Goal: Task Accomplishment & Management: Manage account settings

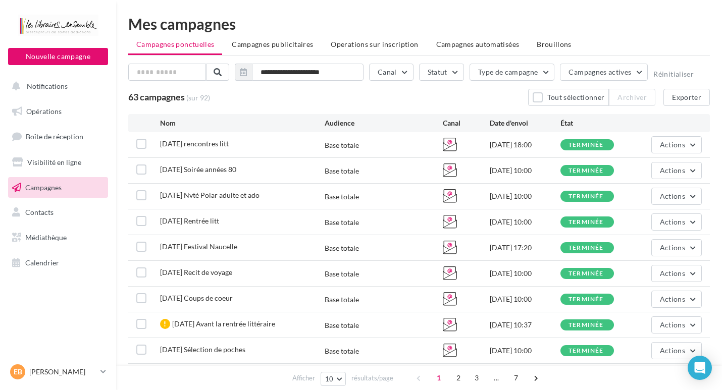
click at [39, 189] on span "Campagnes" at bounding box center [43, 187] width 36 height 9
click at [377, 44] on span "Operations sur inscription" at bounding box center [374, 44] width 87 height 9
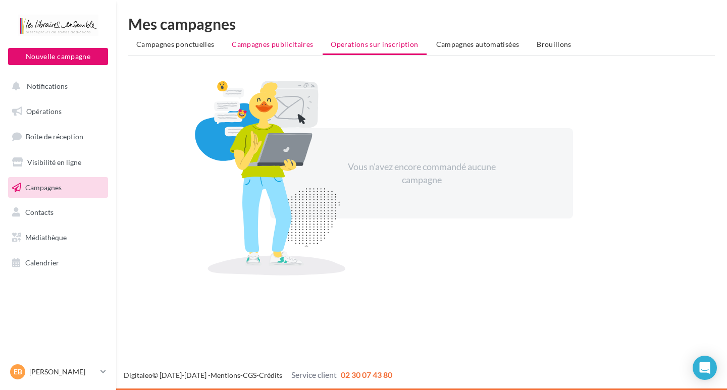
click at [277, 42] on span "Campagnes publicitaires" at bounding box center [272, 44] width 81 height 9
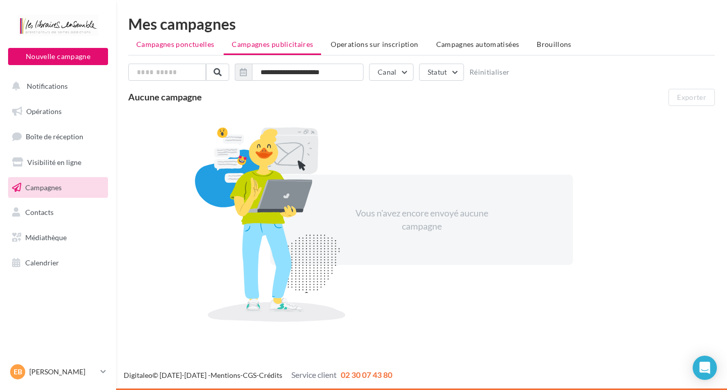
click at [194, 42] on span "Campagnes ponctuelles" at bounding box center [175, 44] width 78 height 9
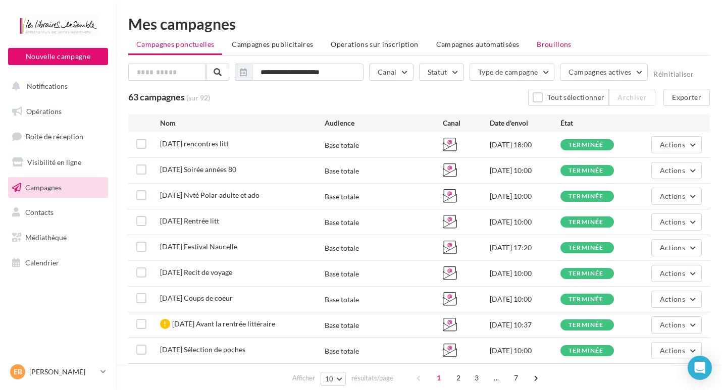
click at [546, 45] on span "Brouillons" at bounding box center [554, 44] width 35 height 9
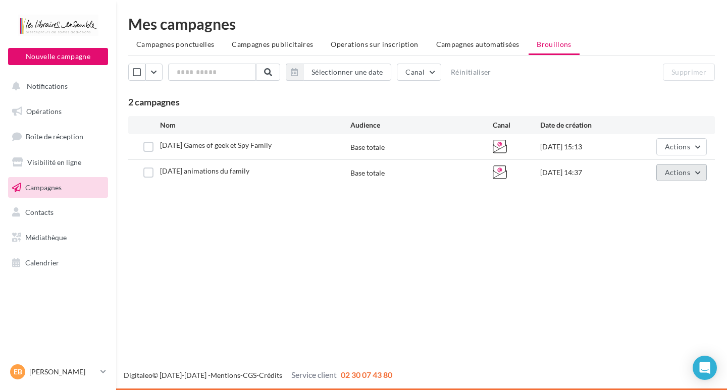
click at [674, 174] on span "Actions" at bounding box center [677, 172] width 25 height 9
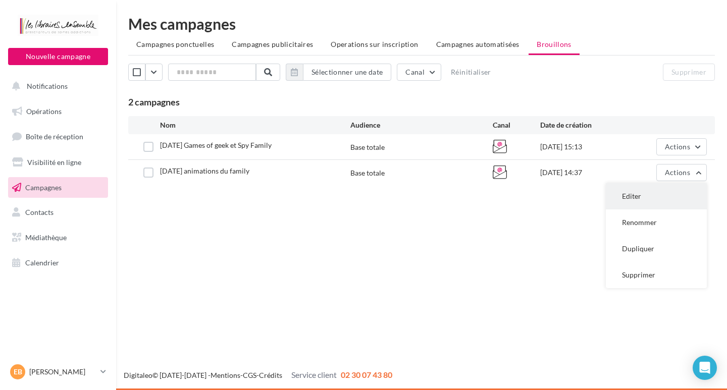
click at [633, 195] on button "Editer" at bounding box center [656, 196] width 101 height 26
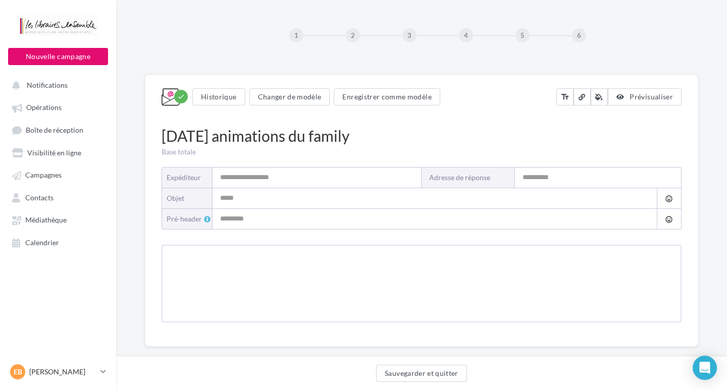
type input "**********"
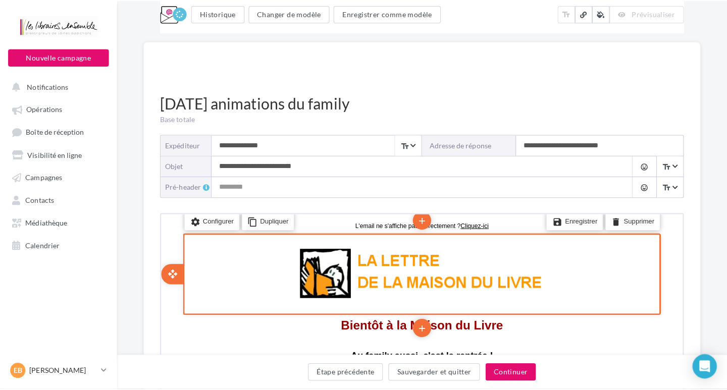
scroll to position [253, 0]
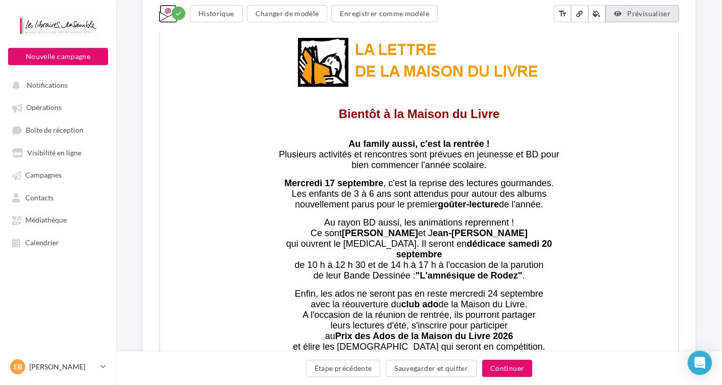
click at [640, 12] on span "Prévisualiser" at bounding box center [648, 13] width 43 height 9
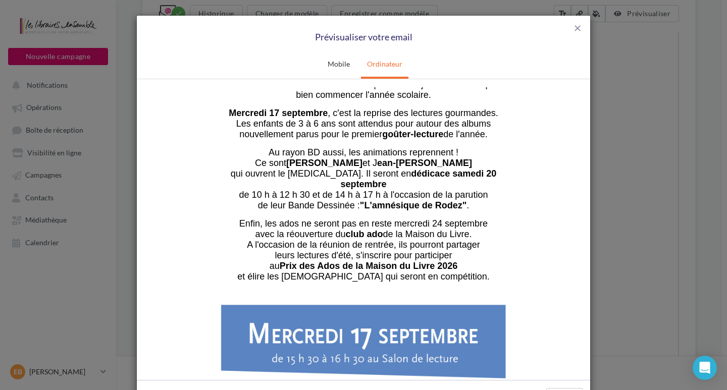
scroll to position [101, 0]
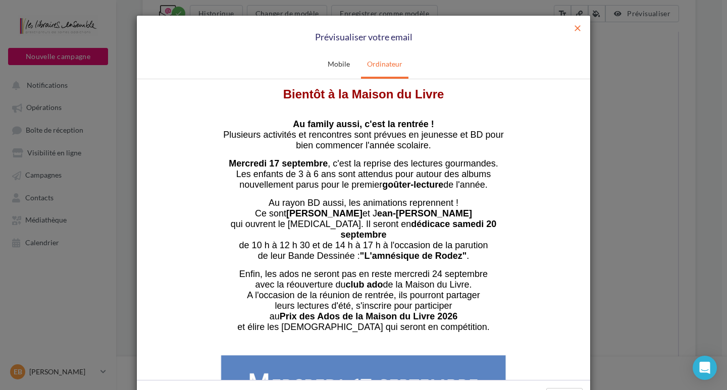
click at [574, 25] on span "close" at bounding box center [578, 28] width 10 height 10
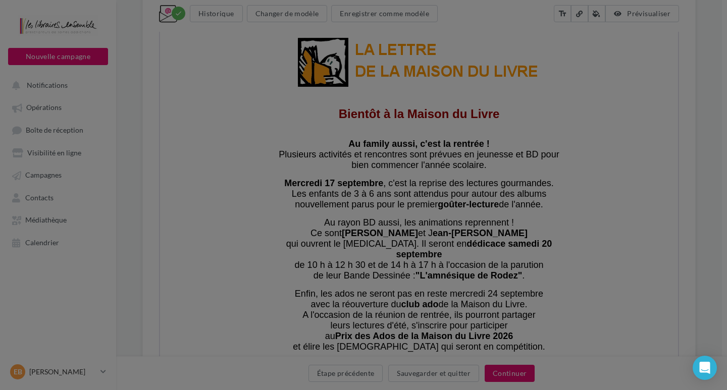
scroll to position [0, 0]
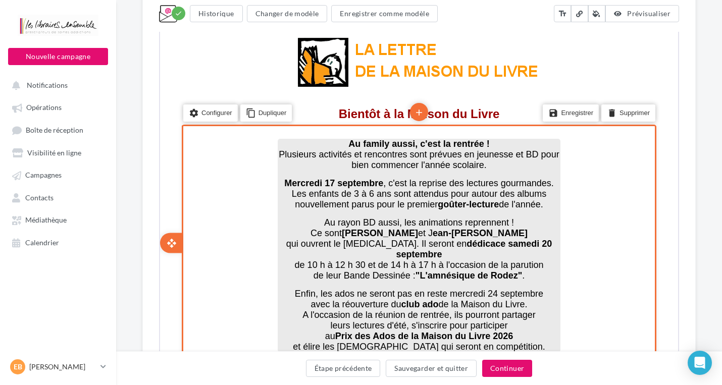
click at [536, 151] on span "Plusieurs activités et rencontres sont prévues en jeunesse et BD pour bien comm…" at bounding box center [418, 158] width 280 height 21
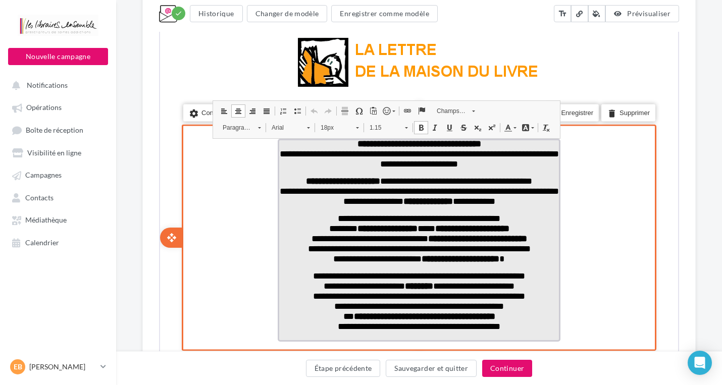
click at [539, 151] on span "**********" at bounding box center [418, 157] width 279 height 19
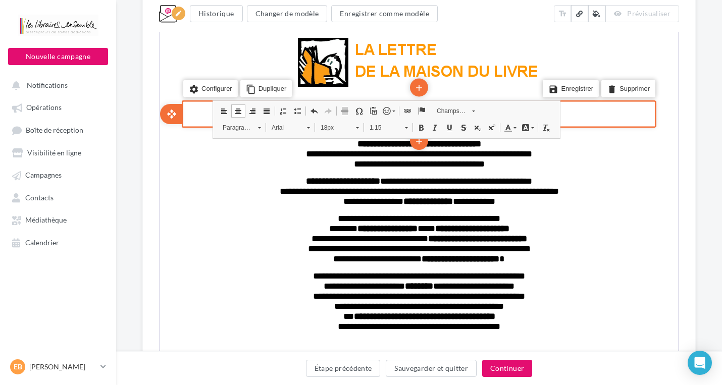
click at [634, 107] on div "save Enregistrer delete Supprimer" at bounding box center [587, 89] width 140 height 38
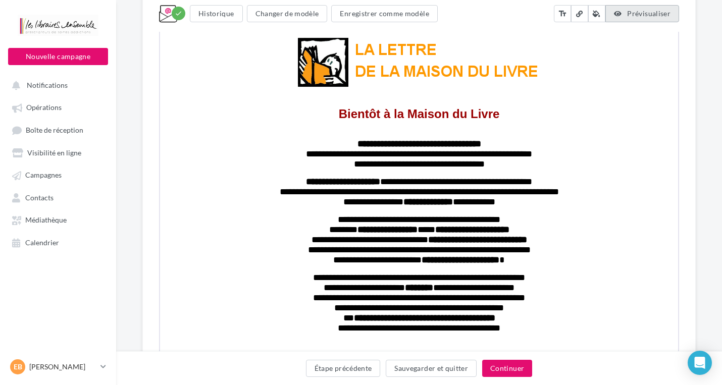
click at [666, 15] on span "Prévisualiser" at bounding box center [648, 13] width 43 height 9
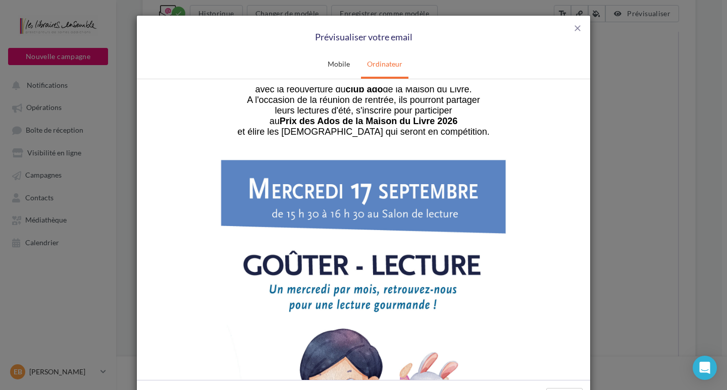
scroll to position [404, 0]
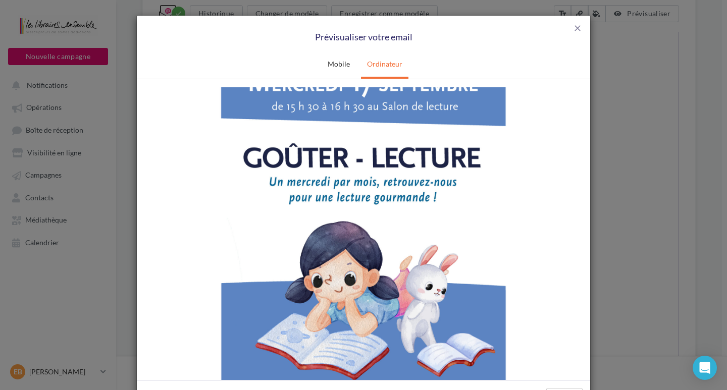
click at [340, 269] on img at bounding box center [363, 256] width 303 height 428
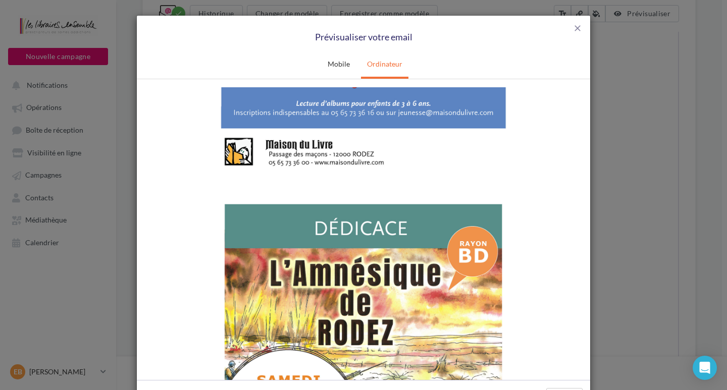
scroll to position [808, 0]
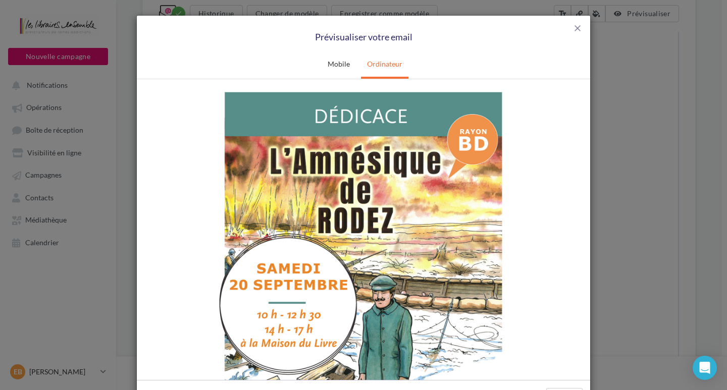
click at [345, 252] on img at bounding box center [363, 293] width 303 height 428
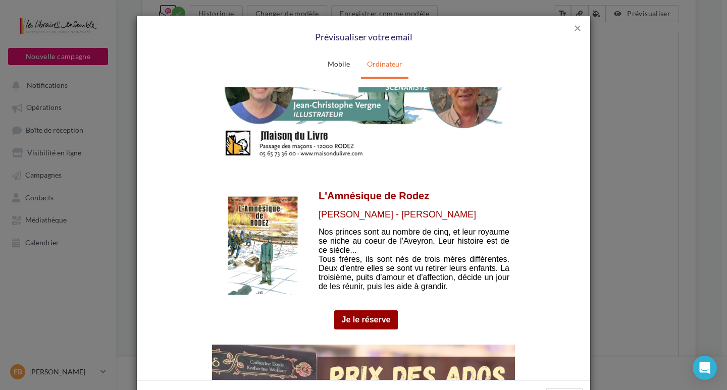
scroll to position [1162, 0]
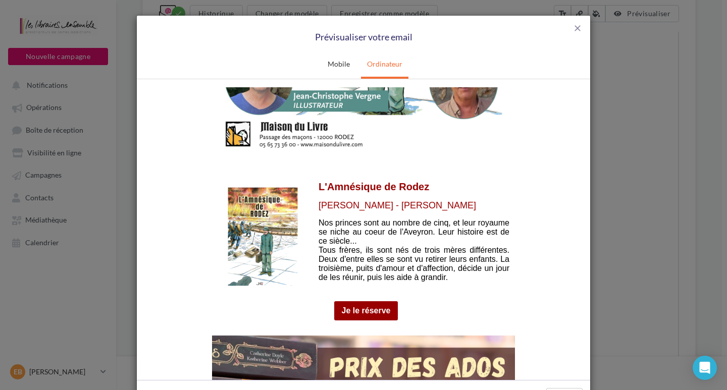
click at [259, 235] on img at bounding box center [263, 236] width 70 height 99
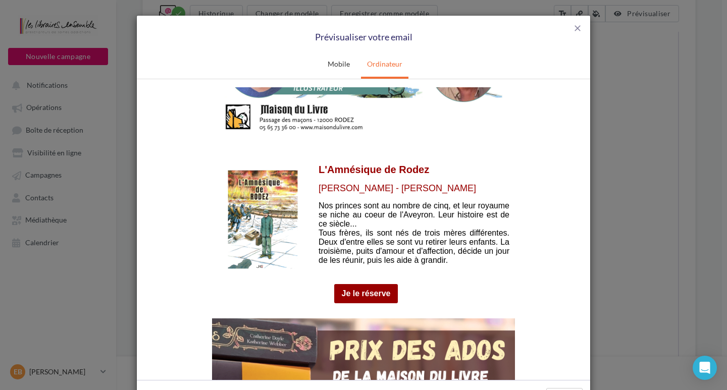
scroll to position [1212, 0]
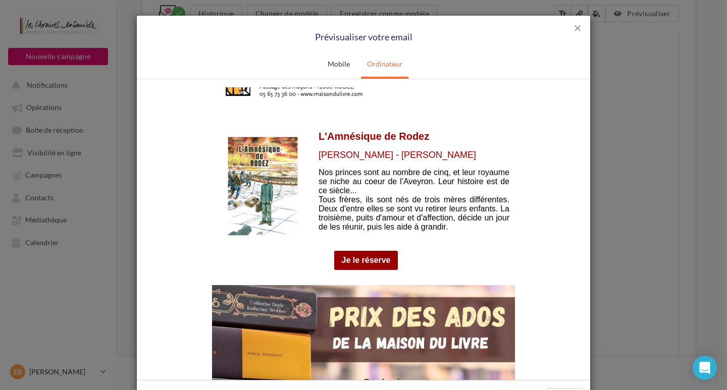
click at [354, 256] on link "Je le réserve" at bounding box center [366, 260] width 49 height 9
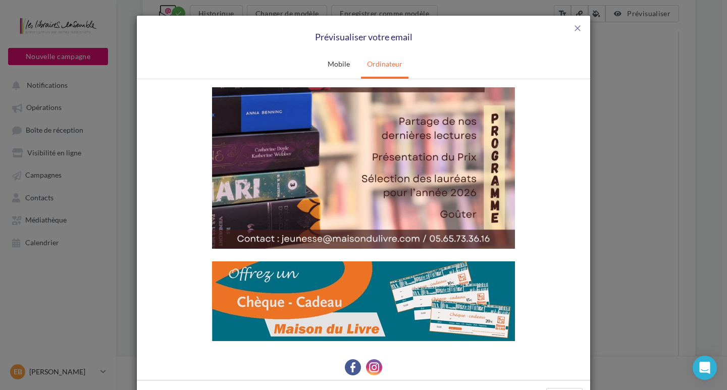
scroll to position [1686, 0]
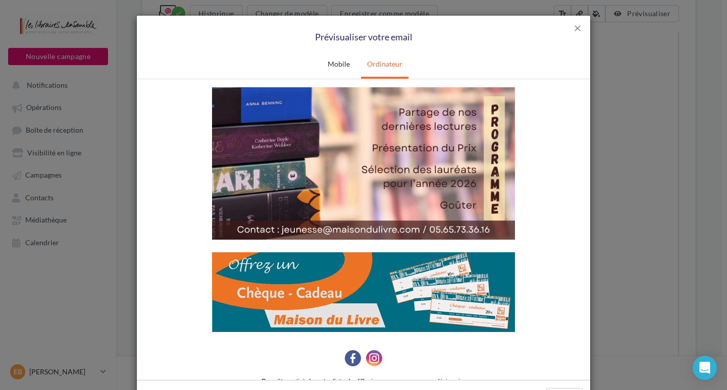
click at [385, 171] on img at bounding box center [363, 25] width 303 height 429
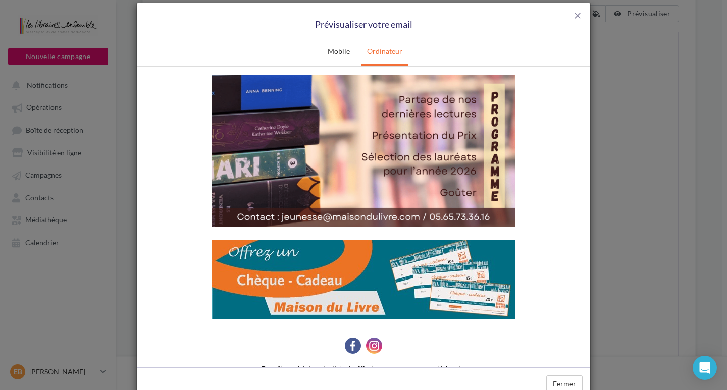
scroll to position [0, 0]
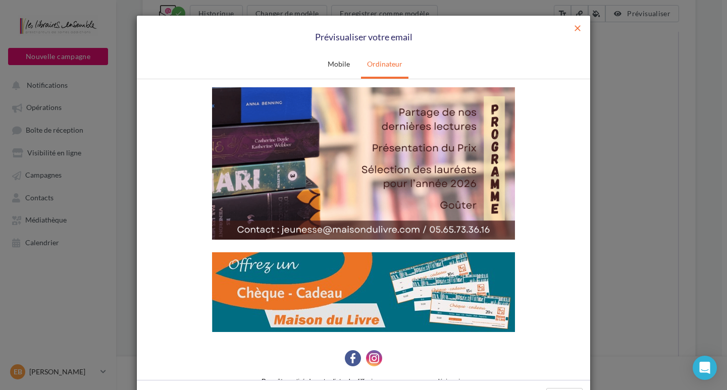
click at [577, 24] on span "close" at bounding box center [578, 28] width 10 height 10
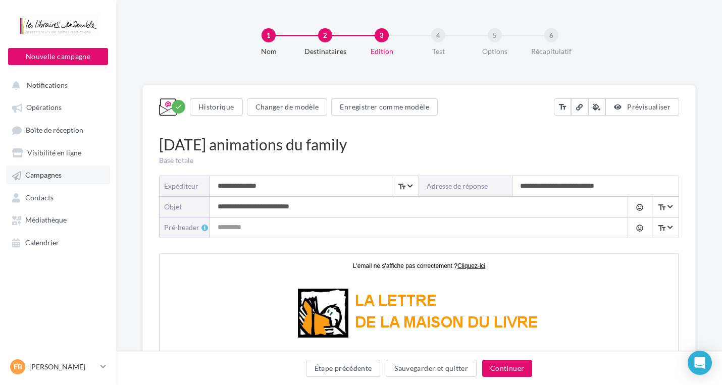
click at [35, 175] on span "Campagnes" at bounding box center [43, 175] width 36 height 9
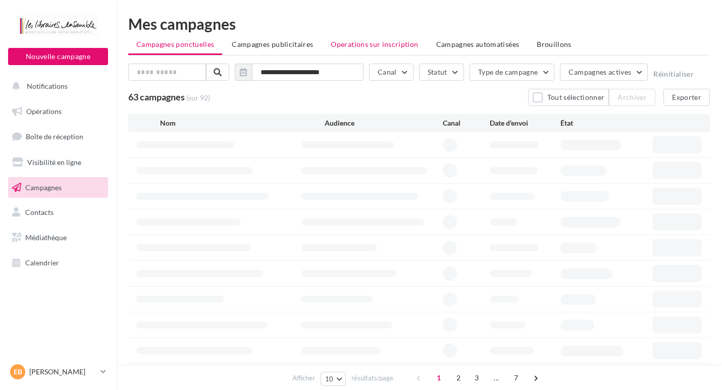
click at [391, 44] on span "Operations sur inscription" at bounding box center [374, 44] width 87 height 9
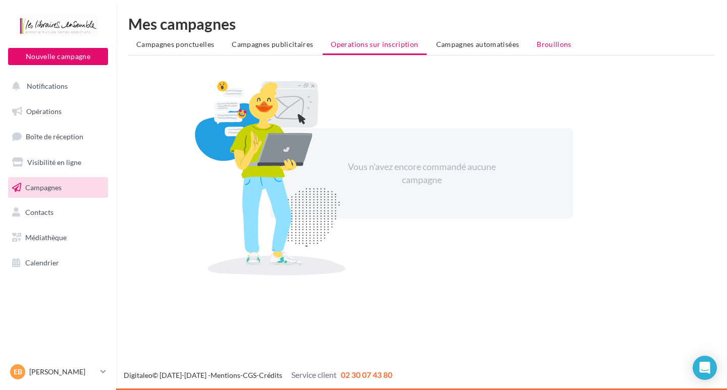
click at [544, 45] on span "Brouillons" at bounding box center [554, 44] width 35 height 9
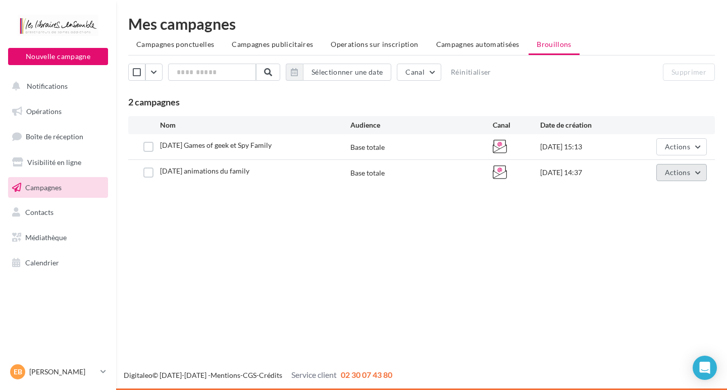
click at [679, 174] on span "Actions" at bounding box center [677, 172] width 25 height 9
click at [637, 251] on button "Dupliquer" at bounding box center [656, 249] width 101 height 26
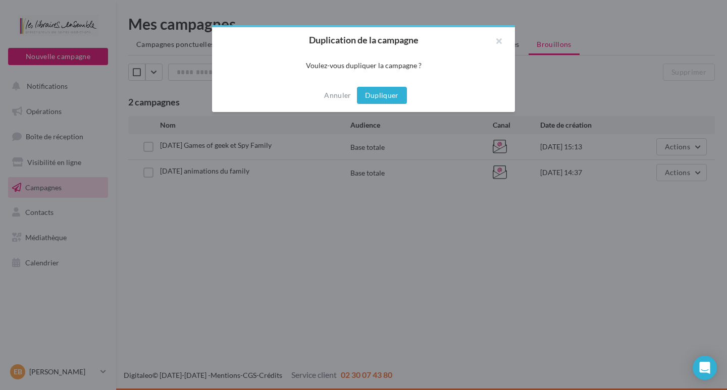
click at [375, 97] on button "Dupliquer" at bounding box center [382, 95] width 50 height 17
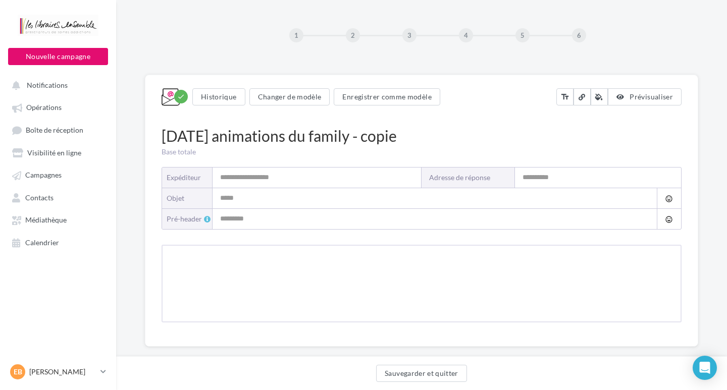
type input "**********"
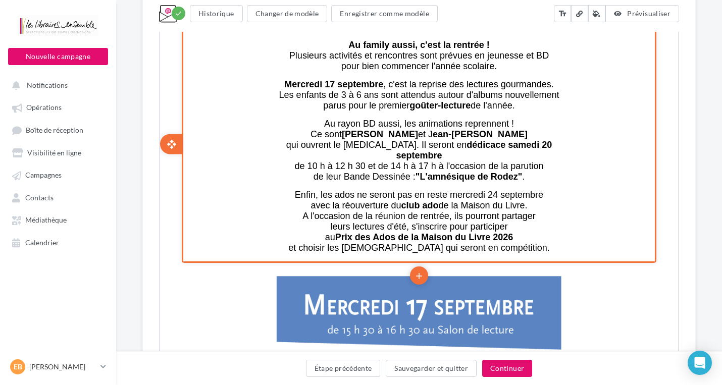
scroll to position [354, 0]
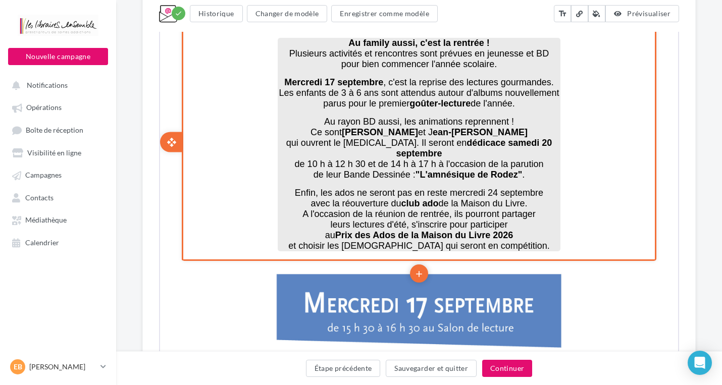
drag, startPoint x: 397, startPoint y: 172, endPoint x: 364, endPoint y: 177, distance: 33.2
click at [364, 187] on span "Enfin, les ados ne seront pas en reste mercredi 24 septembre" at bounding box center [418, 192] width 248 height 10
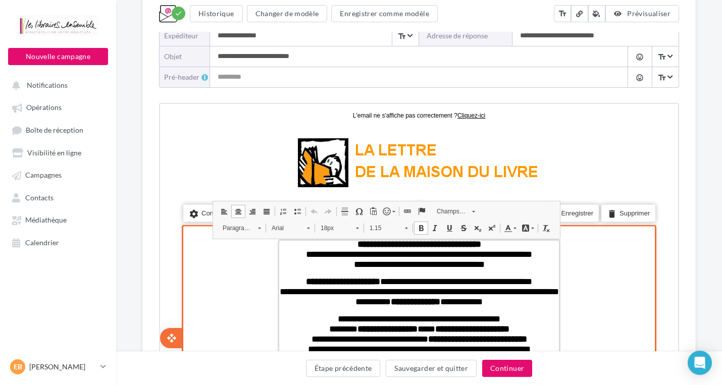
scroll to position [152, 0]
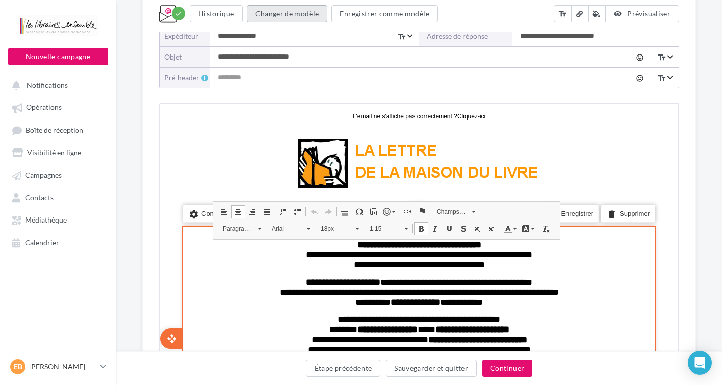
click at [295, 15] on button "Changer de modèle" at bounding box center [287, 13] width 81 height 17
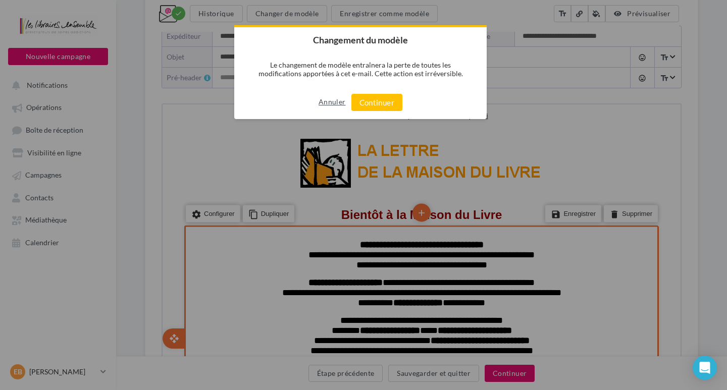
click at [325, 104] on button "Annuler" at bounding box center [332, 102] width 27 height 16
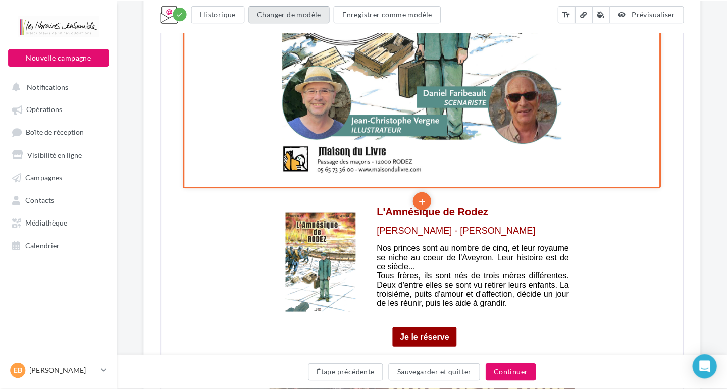
scroll to position [1313, 0]
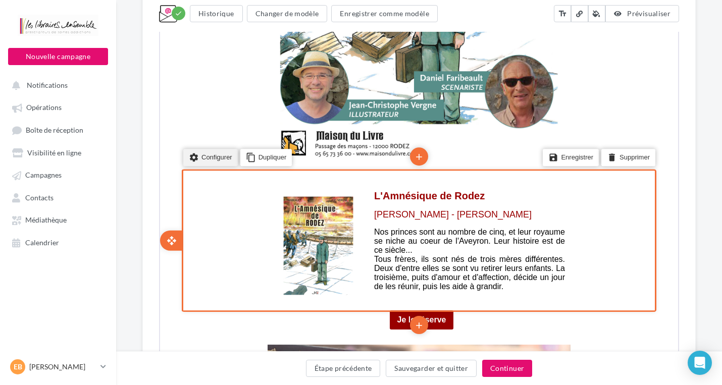
click at [215, 158] on li "settings Configurer" at bounding box center [209, 156] width 55 height 17
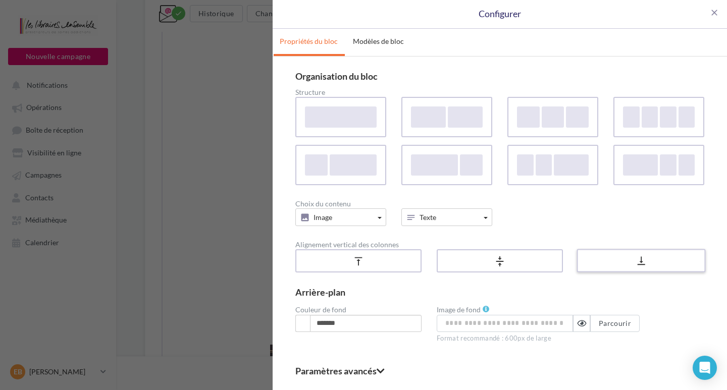
scroll to position [37, 0]
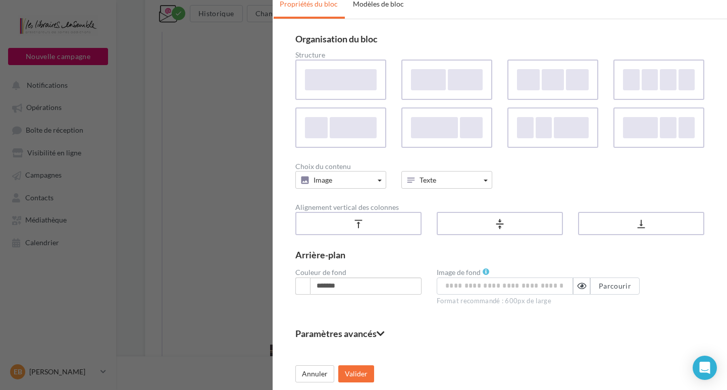
click at [379, 334] on icon at bounding box center [381, 333] width 8 height 9
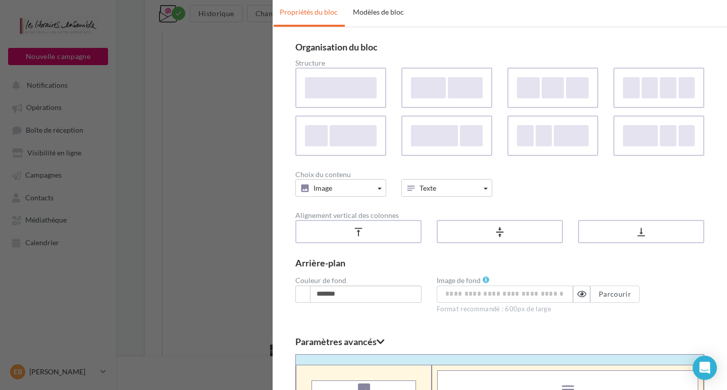
scroll to position [0, 0]
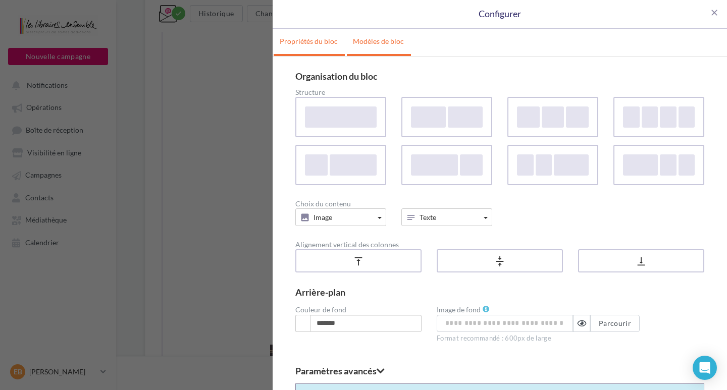
click at [373, 40] on link "Modèles de bloc" at bounding box center [378, 41] width 63 height 25
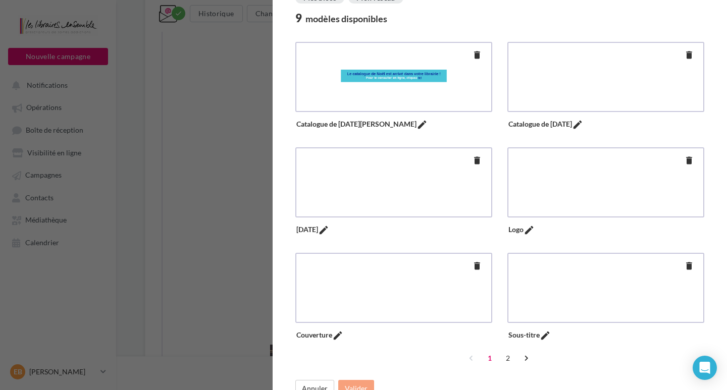
scroll to position [119, 0]
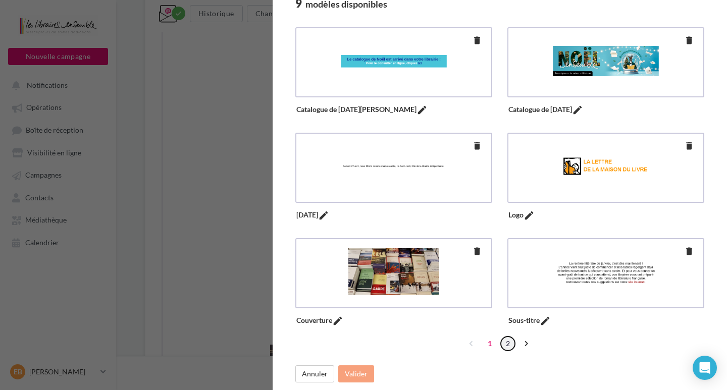
click at [506, 344] on link "2" at bounding box center [508, 344] width 16 height 16
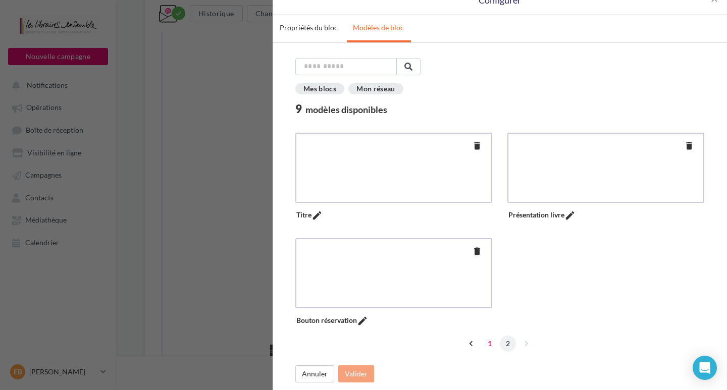
type input "*****"
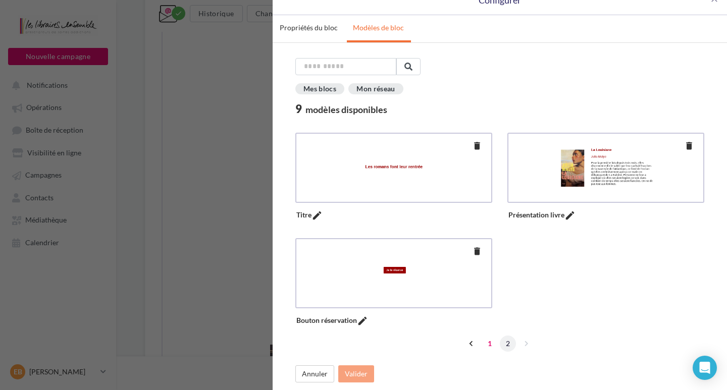
type input "**********"
click at [468, 346] on link "‹" at bounding box center [472, 344] width 16 height 16
type input "**********"
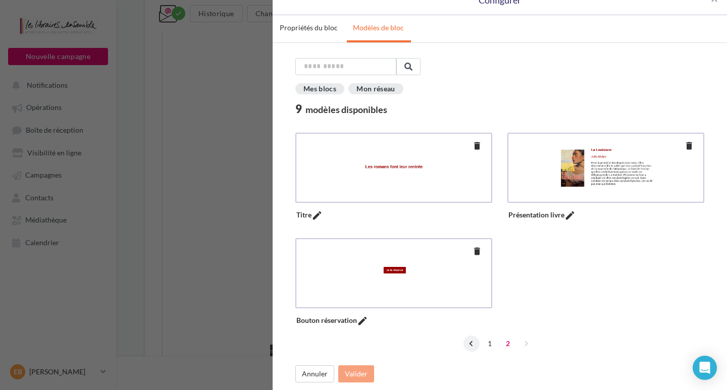
type input "**********"
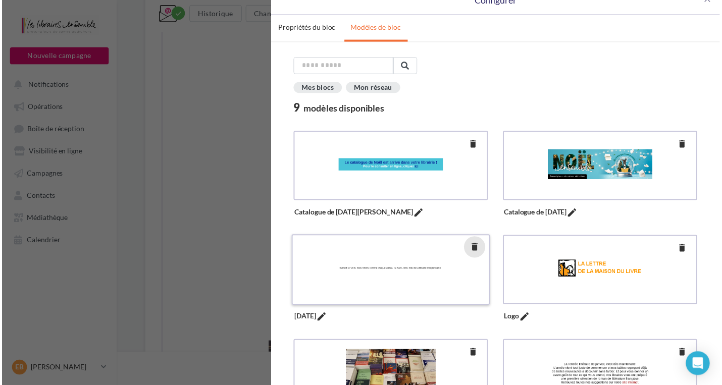
scroll to position [0, 0]
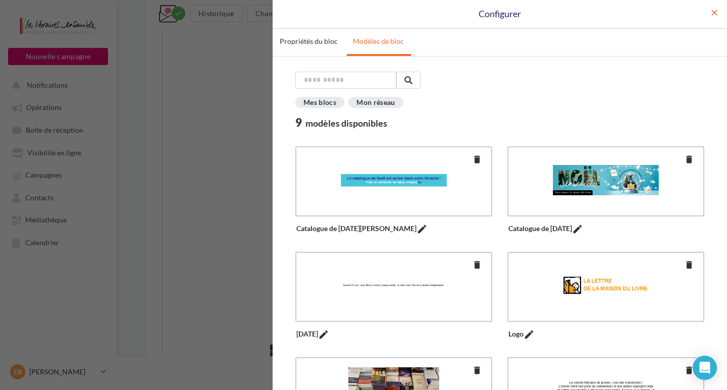
click at [710, 15] on span "close" at bounding box center [715, 13] width 10 height 10
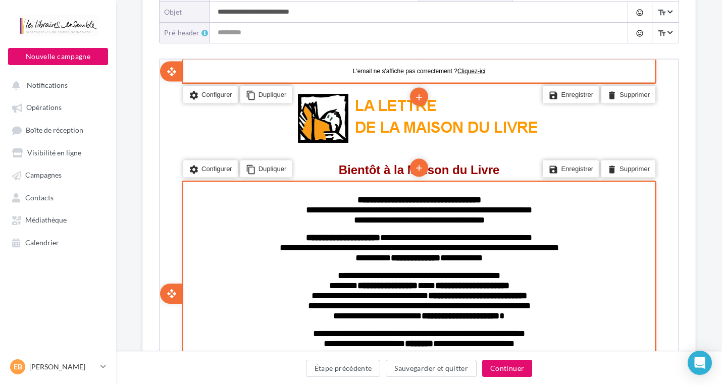
scroll to position [202, 0]
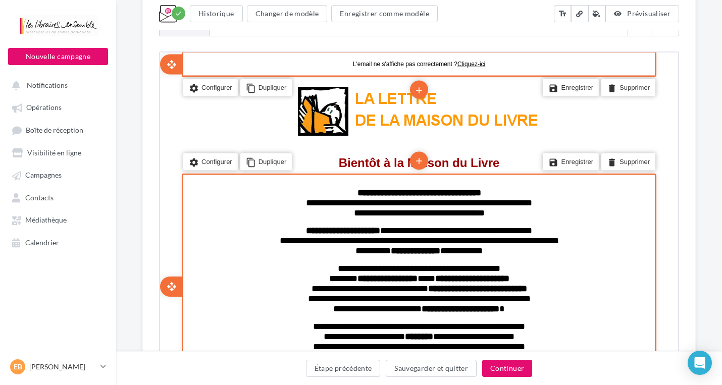
click at [409, 292] on span "**********" at bounding box center [419, 287] width 216 height 9
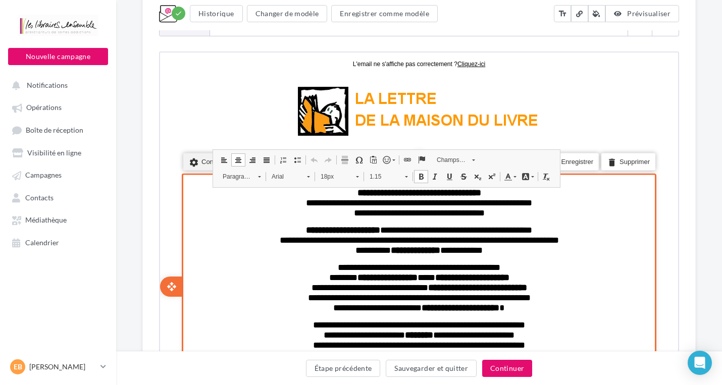
click at [196, 160] on icon "settings" at bounding box center [193, 161] width 10 height 14
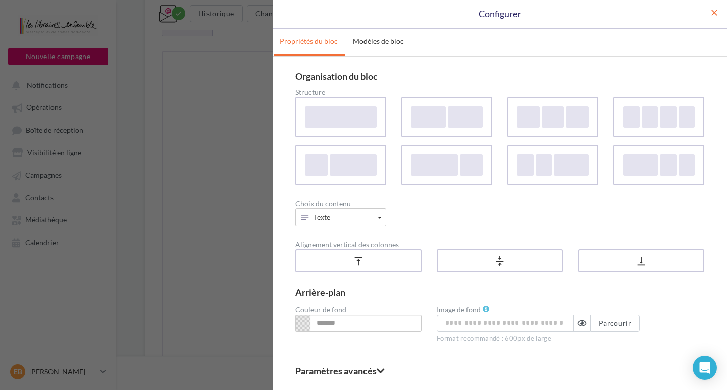
click at [710, 14] on span "close" at bounding box center [715, 13] width 10 height 10
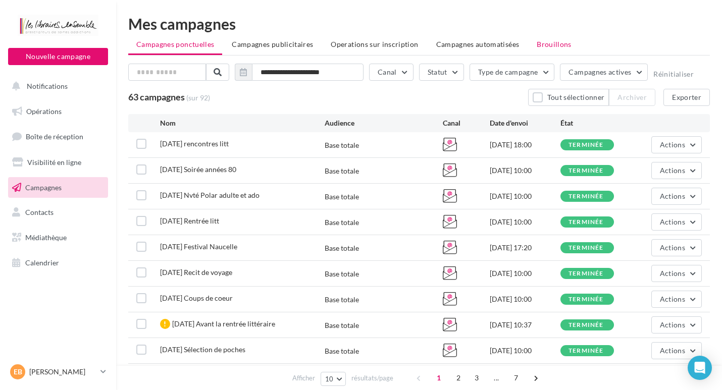
click at [546, 42] on span "Brouillons" at bounding box center [554, 44] width 35 height 9
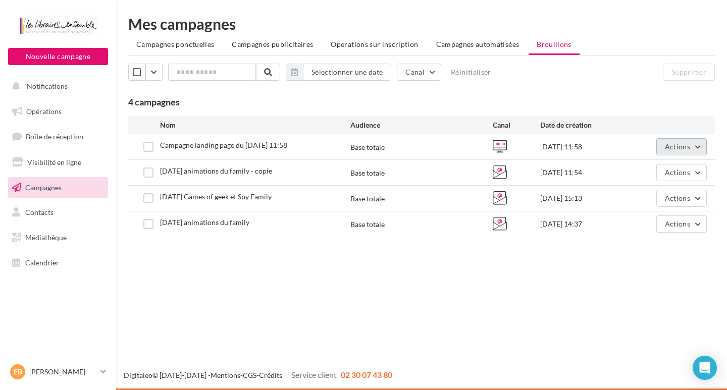
click at [675, 149] on span "Actions" at bounding box center [677, 146] width 25 height 9
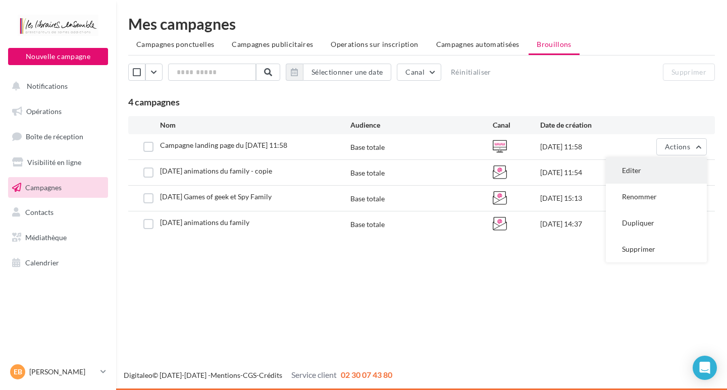
click at [646, 172] on button "Editer" at bounding box center [656, 171] width 101 height 26
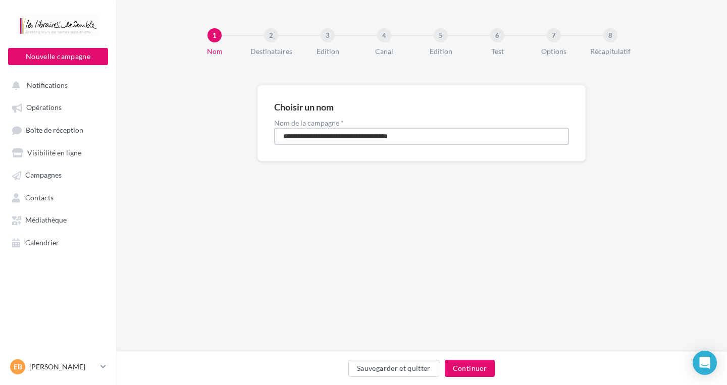
click at [455, 134] on input "**********" at bounding box center [421, 136] width 295 height 17
click at [467, 371] on button "Continuer" at bounding box center [470, 368] width 50 height 17
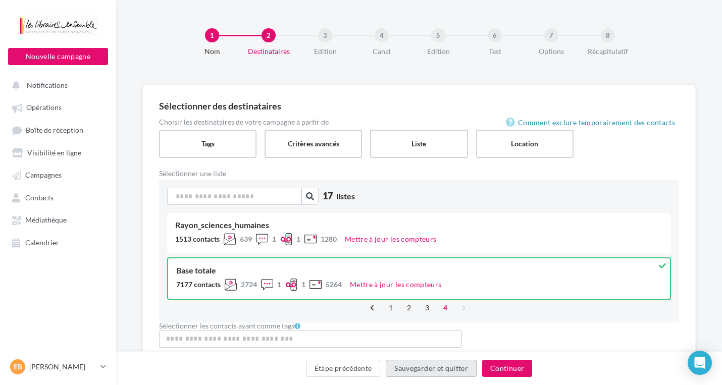
click at [462, 367] on button "Sauvegarder et quitter" at bounding box center [431, 368] width 91 height 17
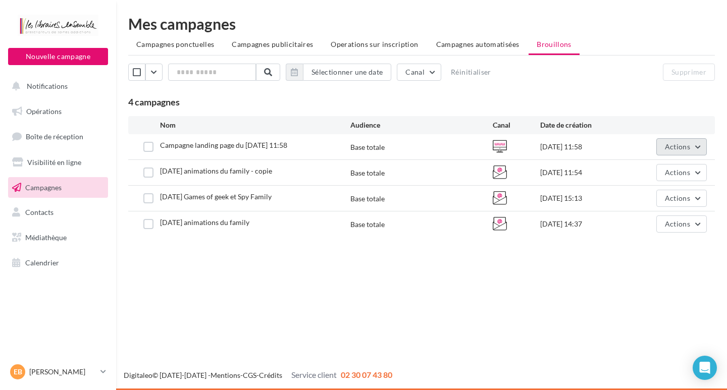
click at [670, 147] on span "Actions" at bounding box center [677, 146] width 25 height 9
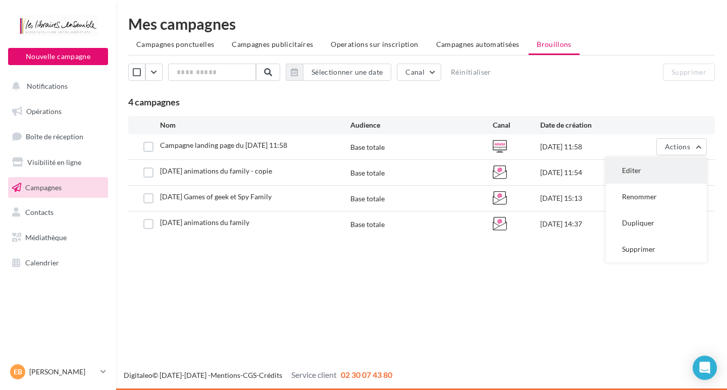
click at [634, 174] on button "Editer" at bounding box center [656, 171] width 101 height 26
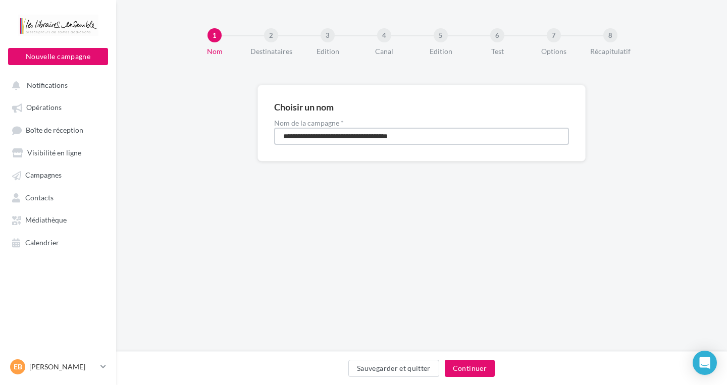
click at [350, 138] on input "**********" at bounding box center [421, 136] width 295 height 17
click at [435, 143] on input "**********" at bounding box center [421, 136] width 295 height 17
click at [457, 367] on button "Continuer" at bounding box center [470, 368] width 50 height 17
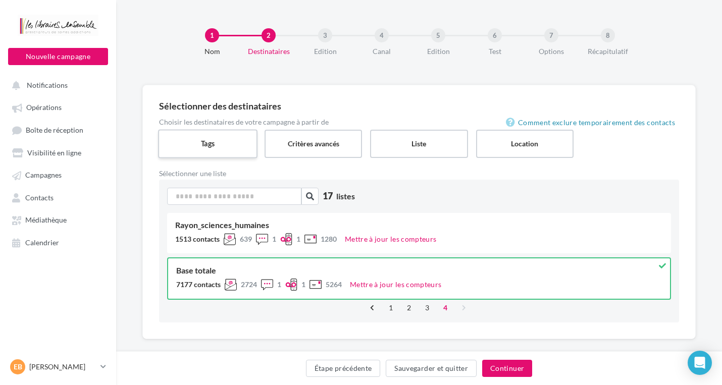
click at [230, 144] on label "Tags" at bounding box center [207, 143] width 99 height 29
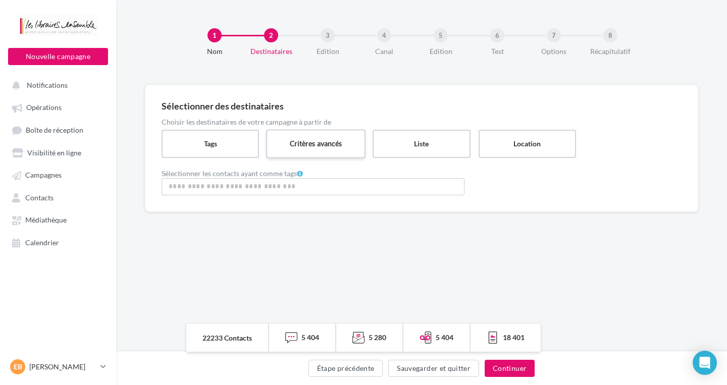
click at [324, 147] on label "Critères avancés" at bounding box center [315, 143] width 99 height 29
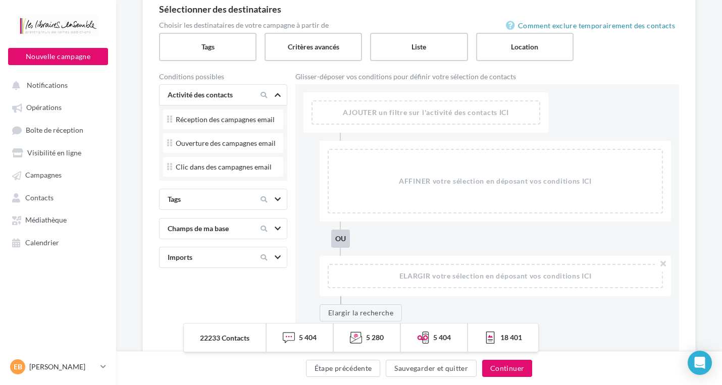
scroll to position [101, 0]
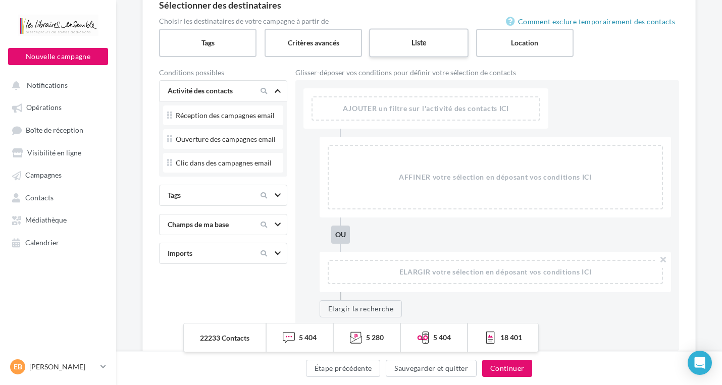
click at [427, 47] on label "Liste" at bounding box center [418, 42] width 99 height 29
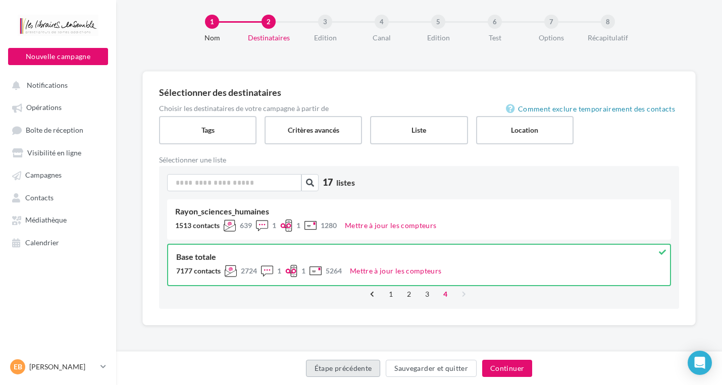
click at [330, 368] on button "Étape précédente" at bounding box center [343, 368] width 75 height 17
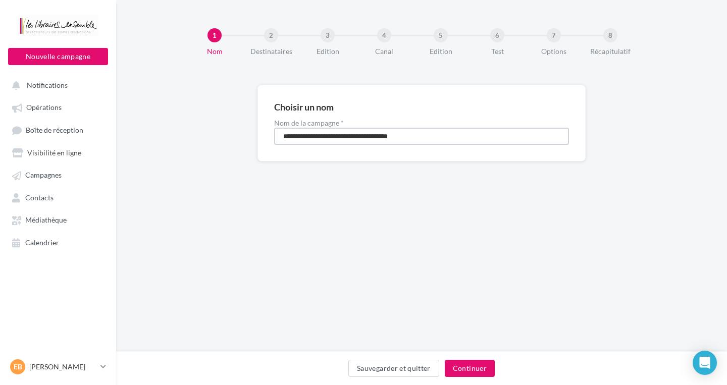
click at [451, 135] on input "**********" at bounding box center [421, 136] width 295 height 17
